Goal: Navigation & Orientation: Find specific page/section

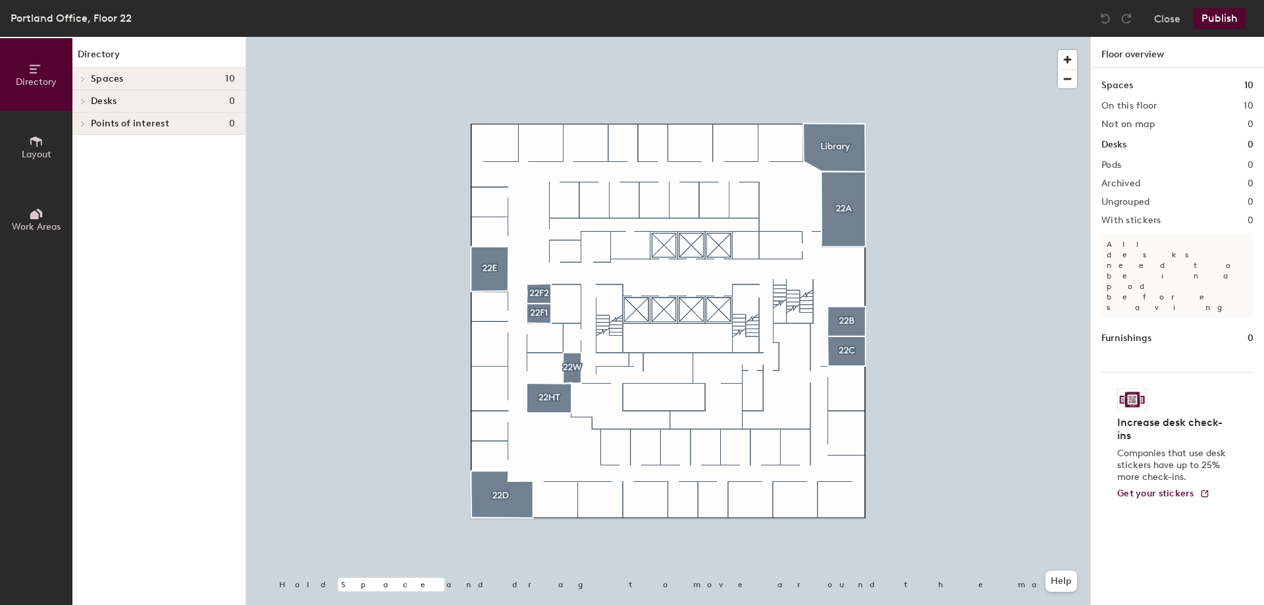
click at [109, 97] on span "Desks" at bounding box center [104, 101] width 26 height 11
click at [77, 100] on div at bounding box center [80, 101] width 17 height 22
click at [85, 103] on icon at bounding box center [82, 101] width 5 height 7
click at [34, 66] on icon at bounding box center [36, 69] width 14 height 14
click at [49, 225] on span "Work Areas" at bounding box center [36, 226] width 49 height 11
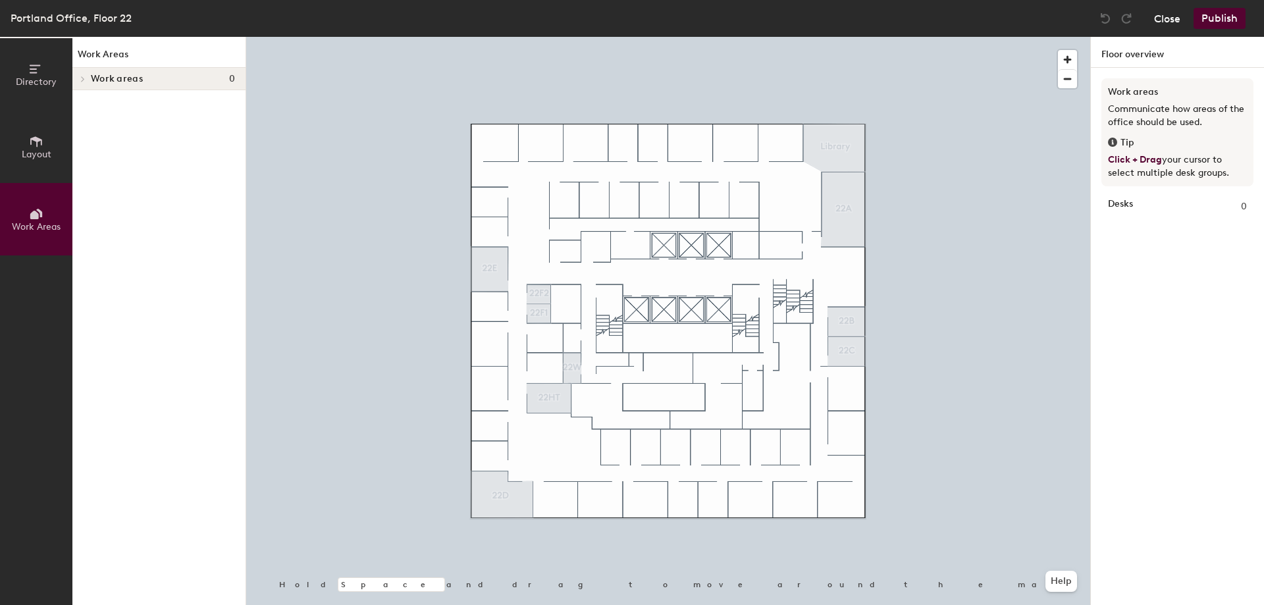
click at [1169, 17] on button "Close" at bounding box center [1167, 18] width 26 height 21
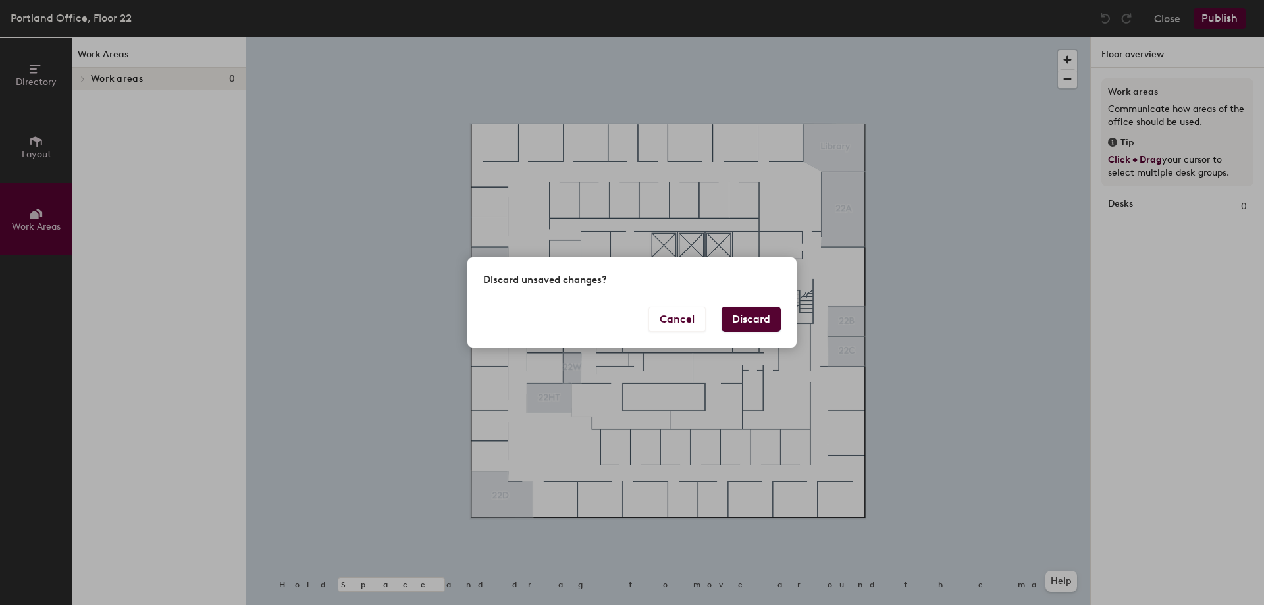
click at [759, 315] on button "Discard" at bounding box center [751, 319] width 59 height 25
